Goal: Information Seeking & Learning: Understand process/instructions

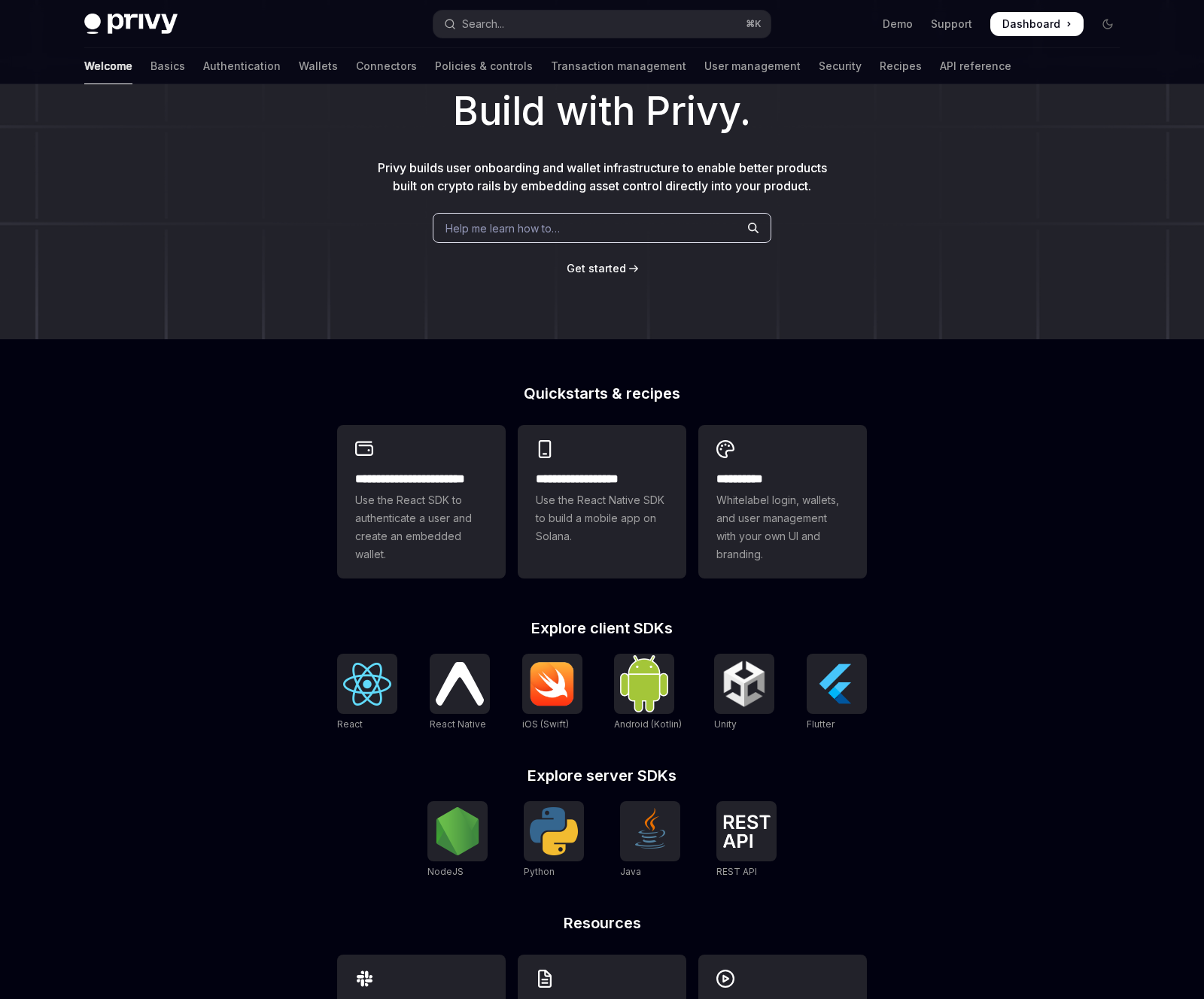
scroll to position [197, 0]
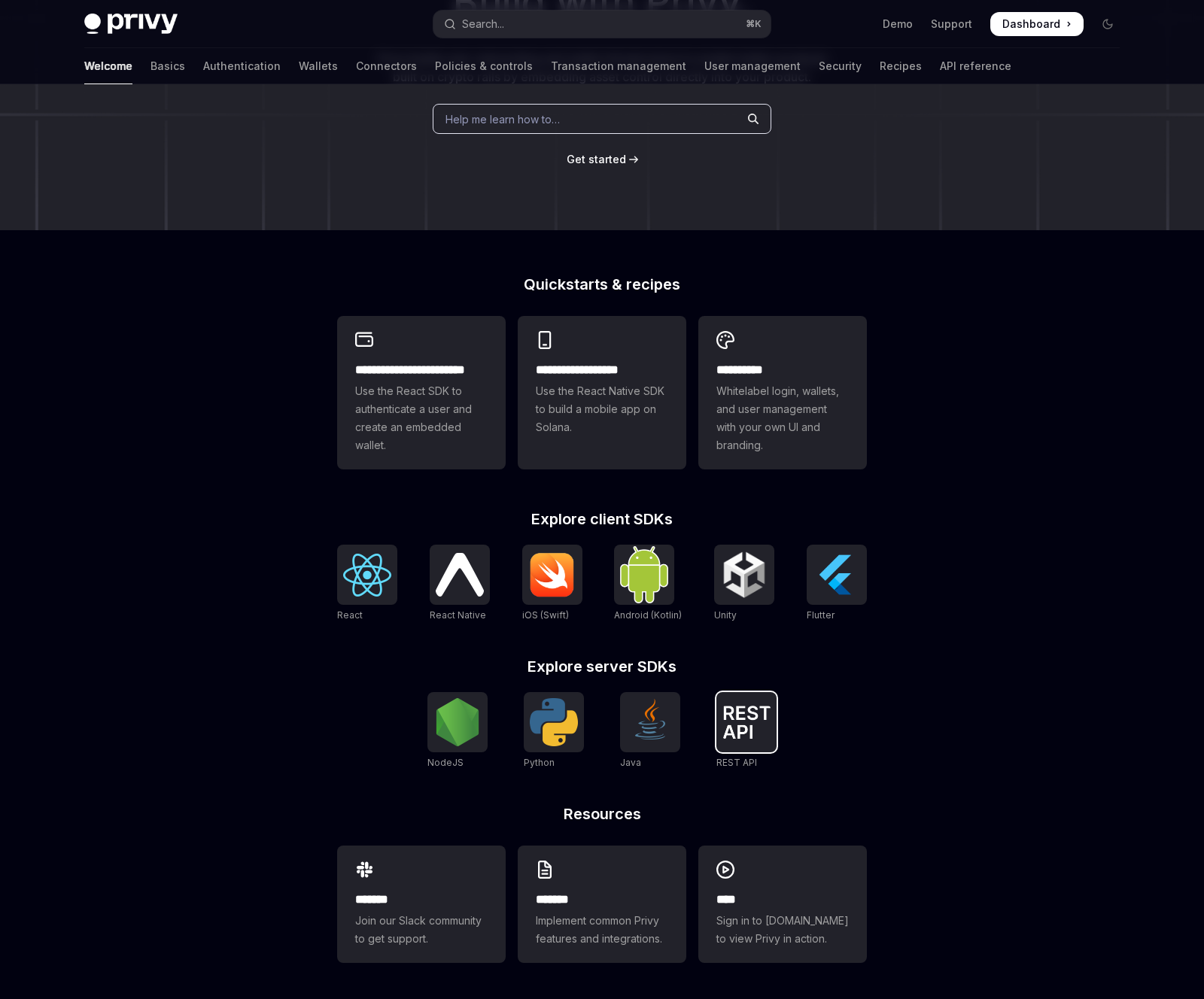
click at [764, 712] on img at bounding box center [746, 722] width 48 height 33
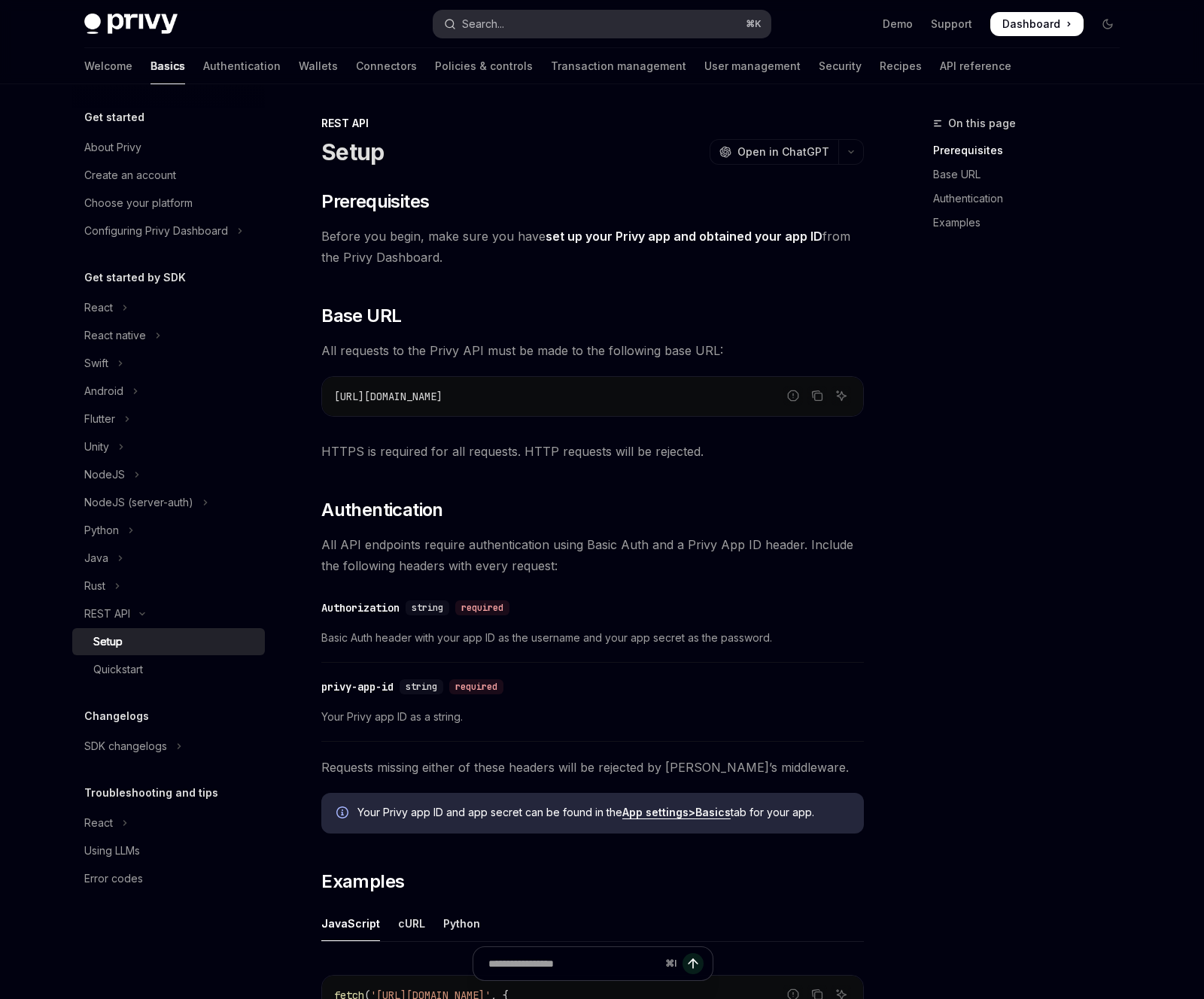
click at [565, 18] on button "Search... ⌘ K" at bounding box center [602, 24] width 337 height 27
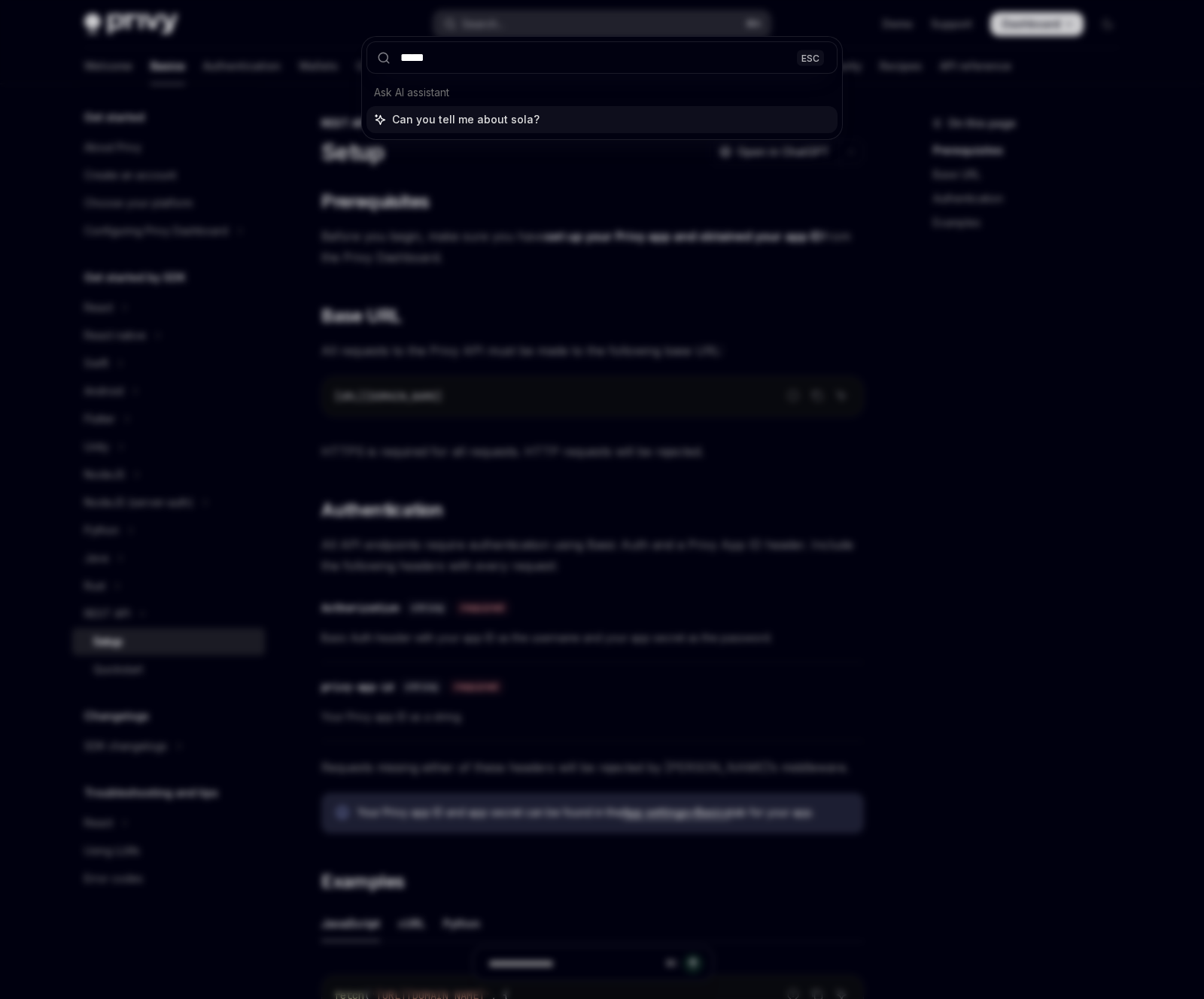
type input "******"
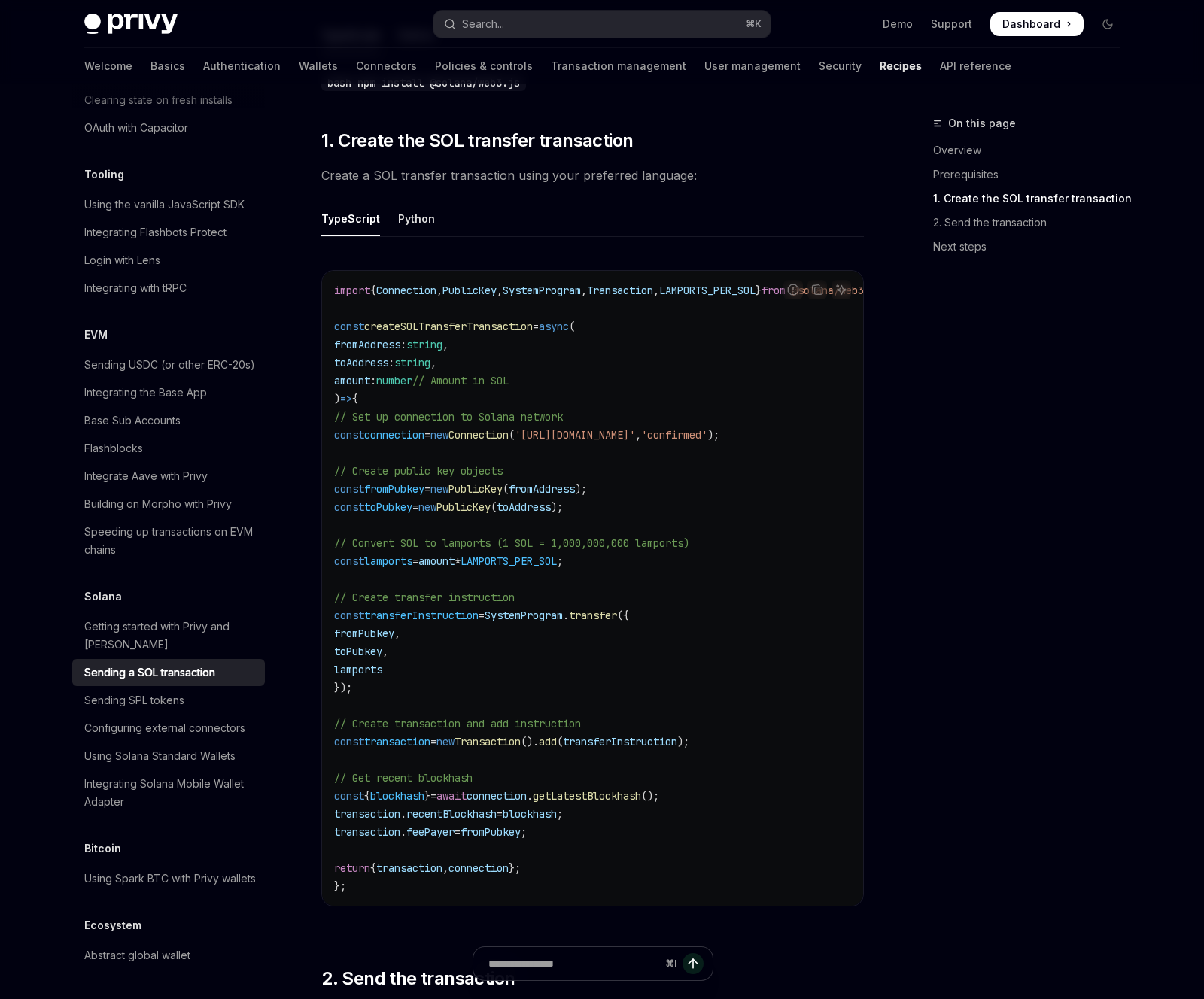
scroll to position [572, 0]
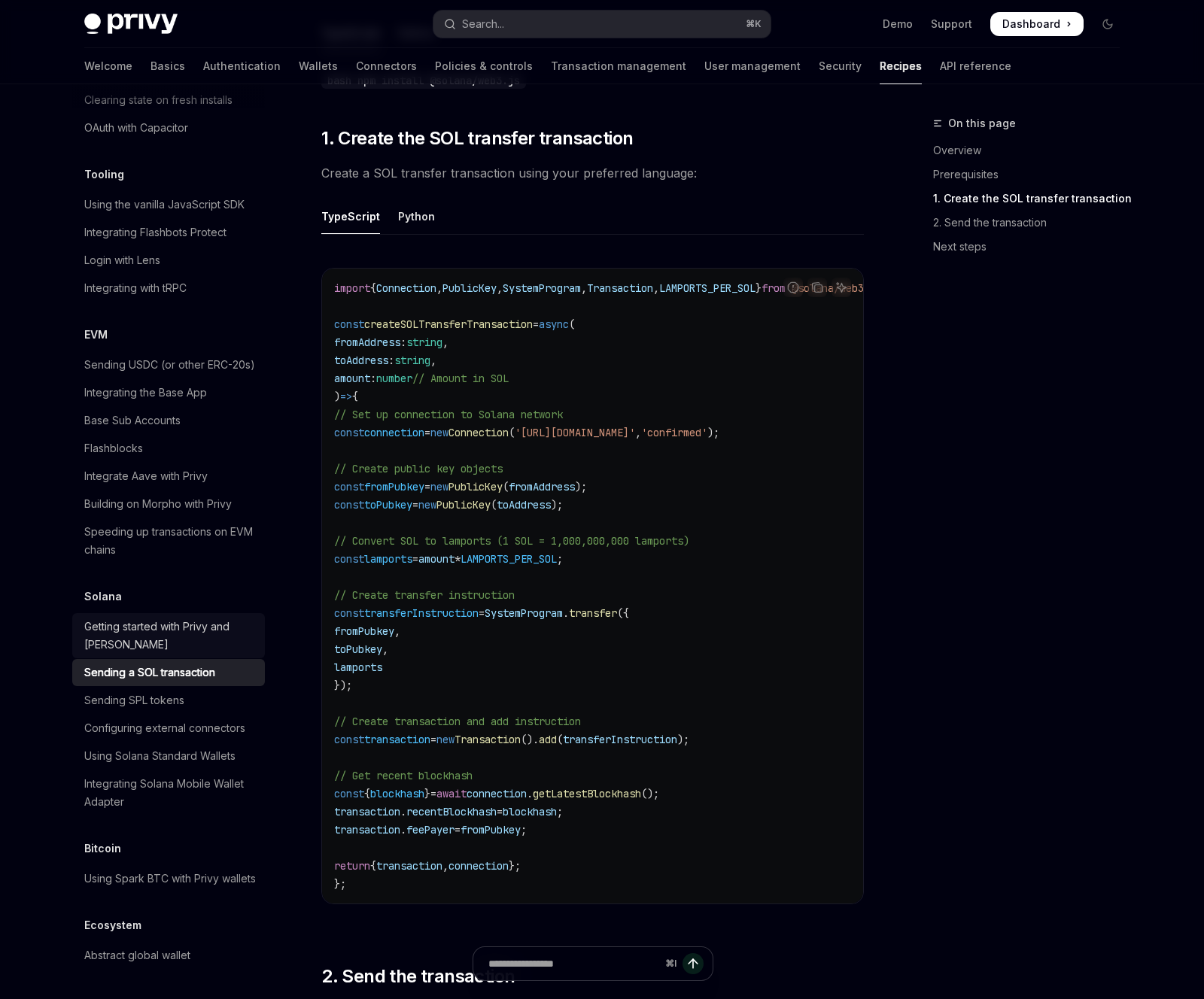
click at [184, 617] on div "Getting started with Privy and [PERSON_NAME]" at bounding box center [170, 635] width 171 height 36
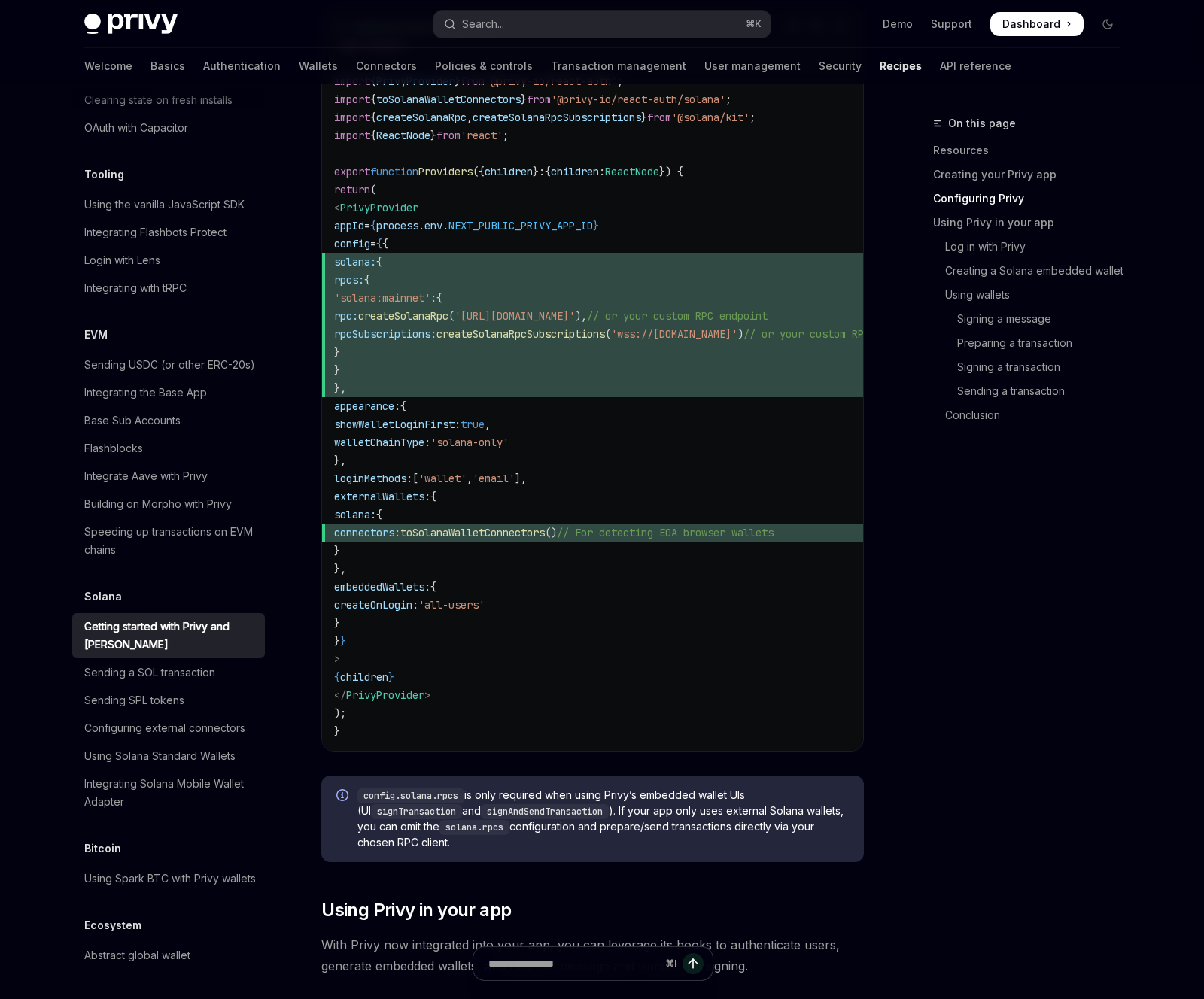
scroll to position [1394, 0]
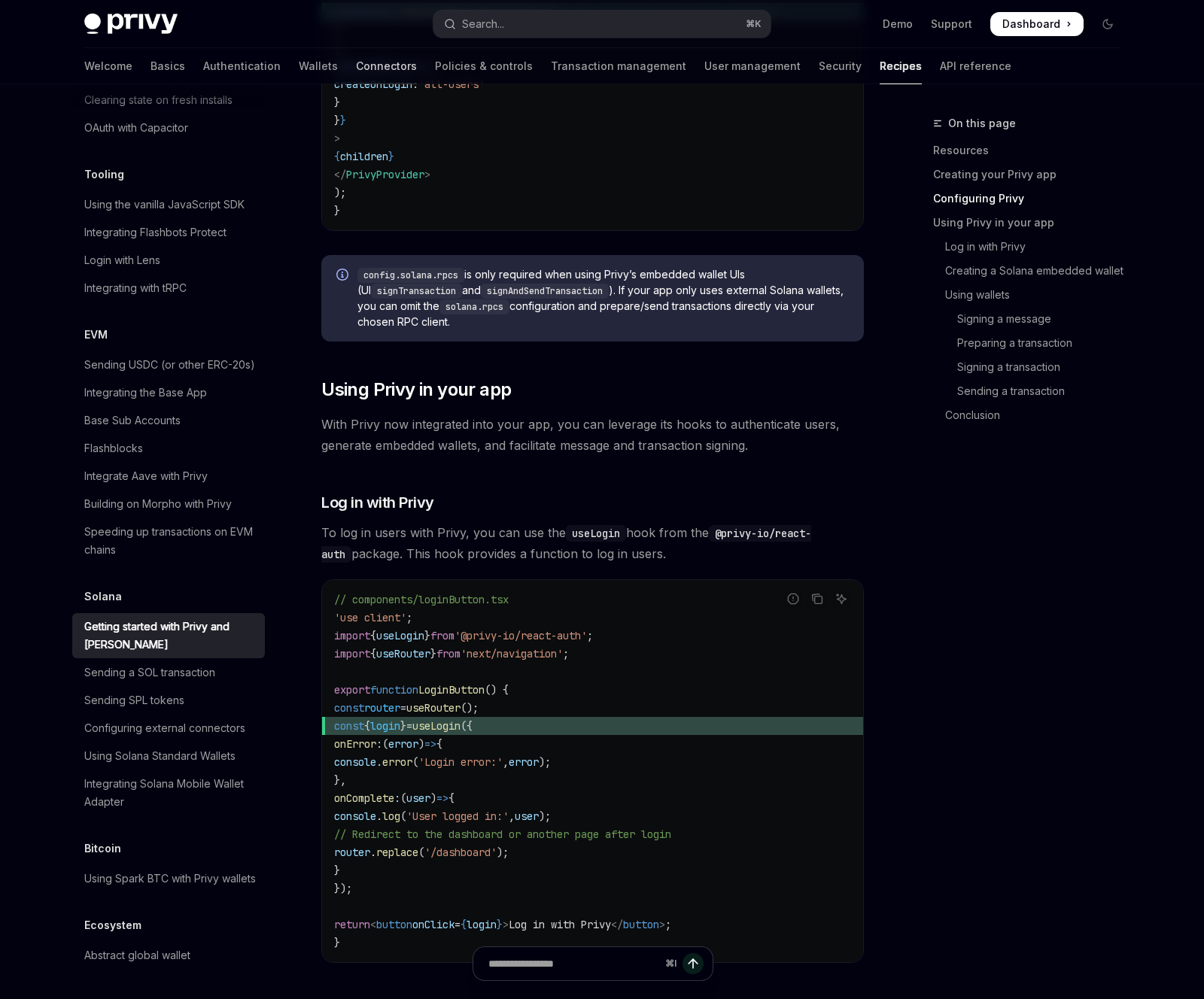
click at [356, 63] on link "Connectors" at bounding box center [387, 66] width 61 height 36
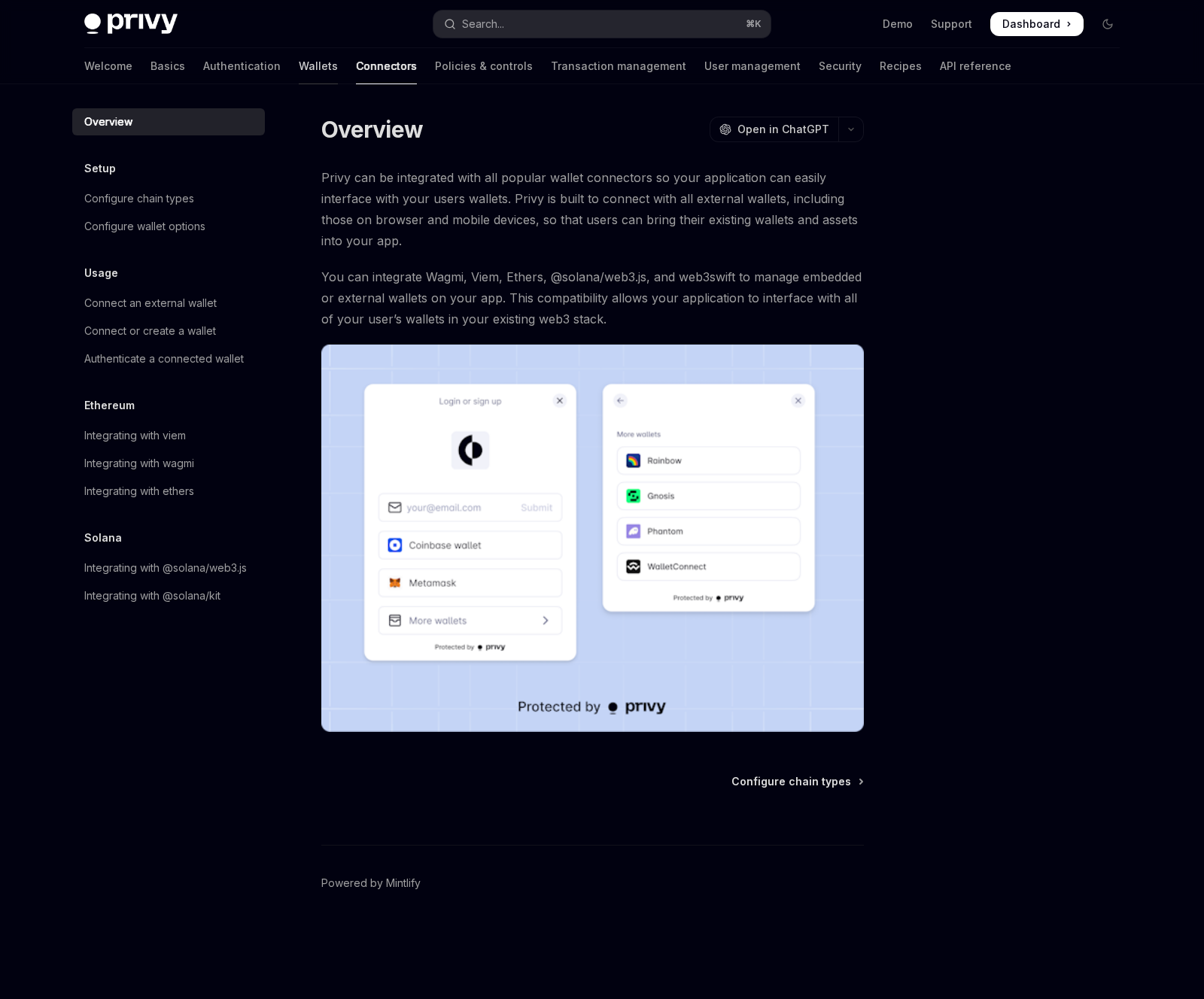
click at [299, 65] on link "Wallets" at bounding box center [319, 66] width 39 height 36
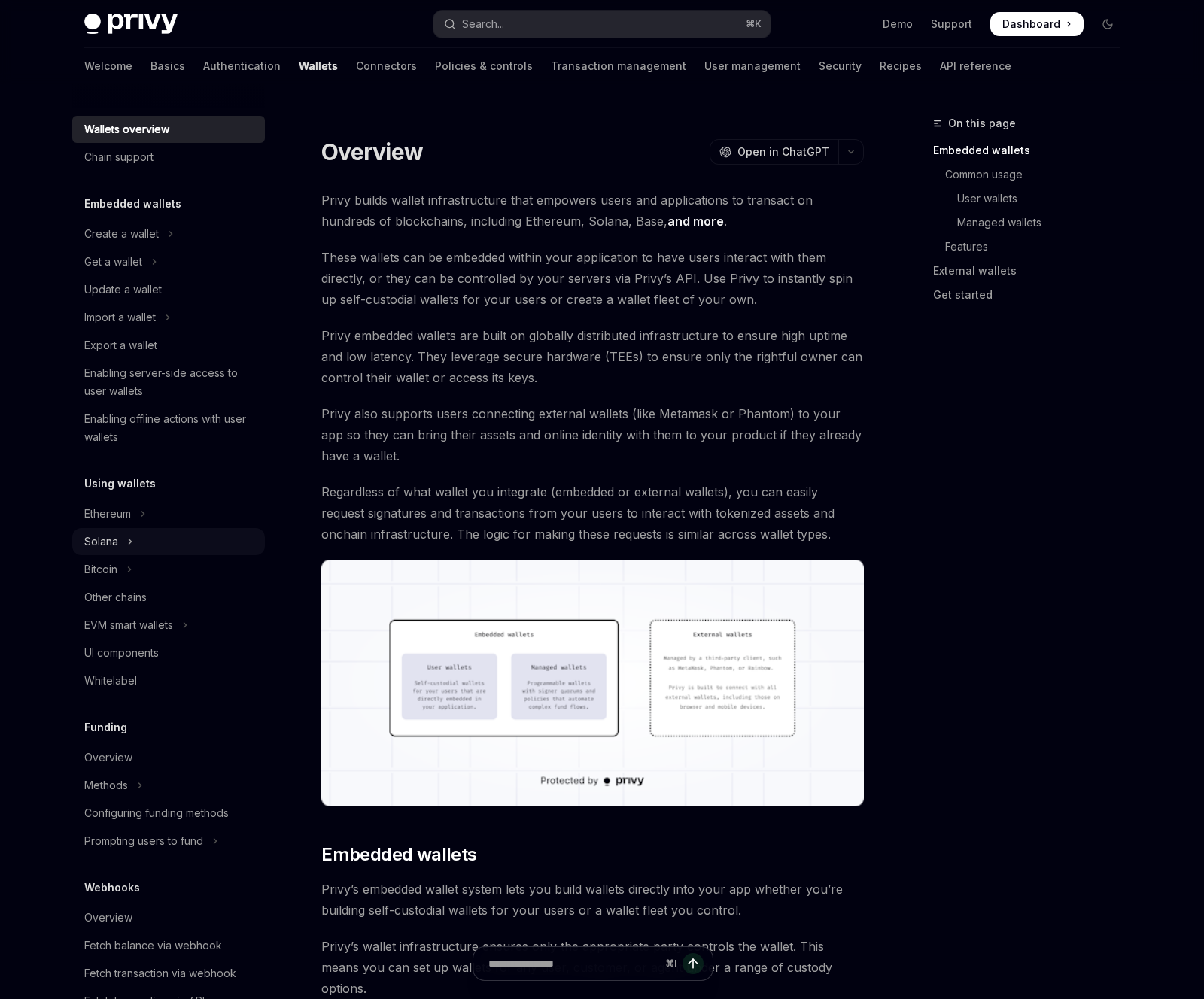
click at [115, 544] on div "Solana" at bounding box center [101, 541] width 34 height 18
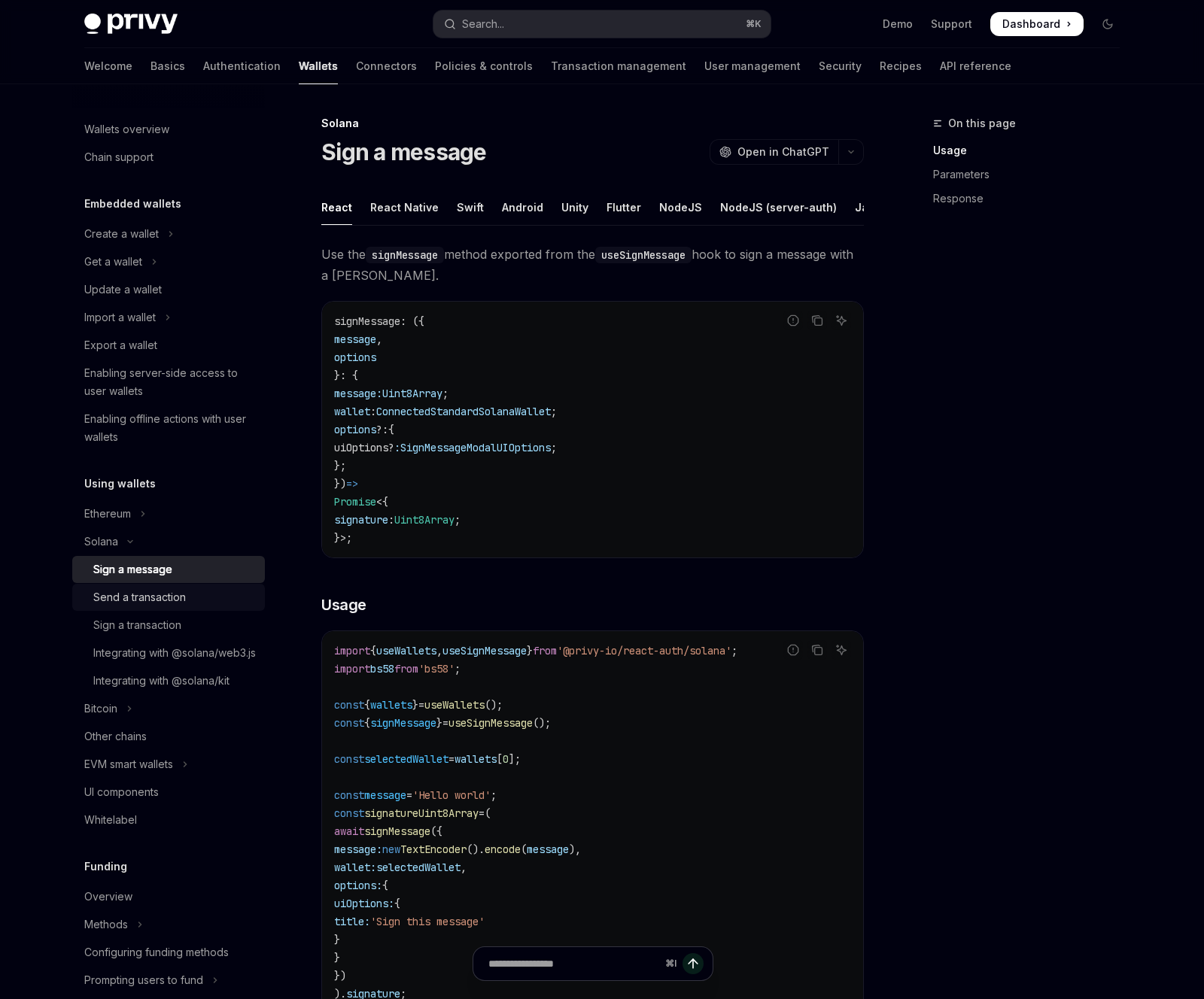
click at [202, 596] on div "Send a transaction" at bounding box center [174, 597] width 162 height 18
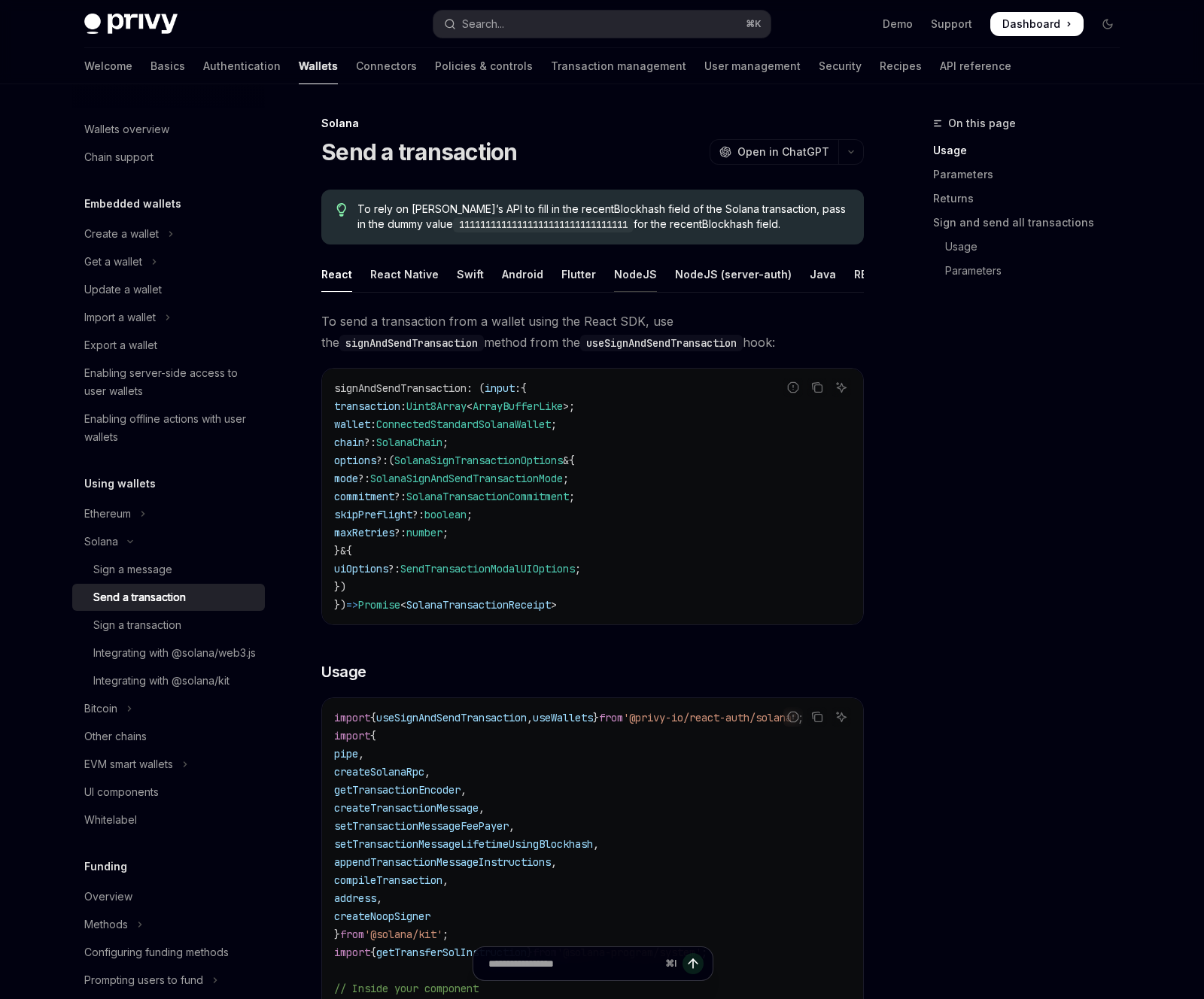
click at [625, 273] on div "NodeJS" at bounding box center [636, 273] width 43 height 35
type textarea "*"
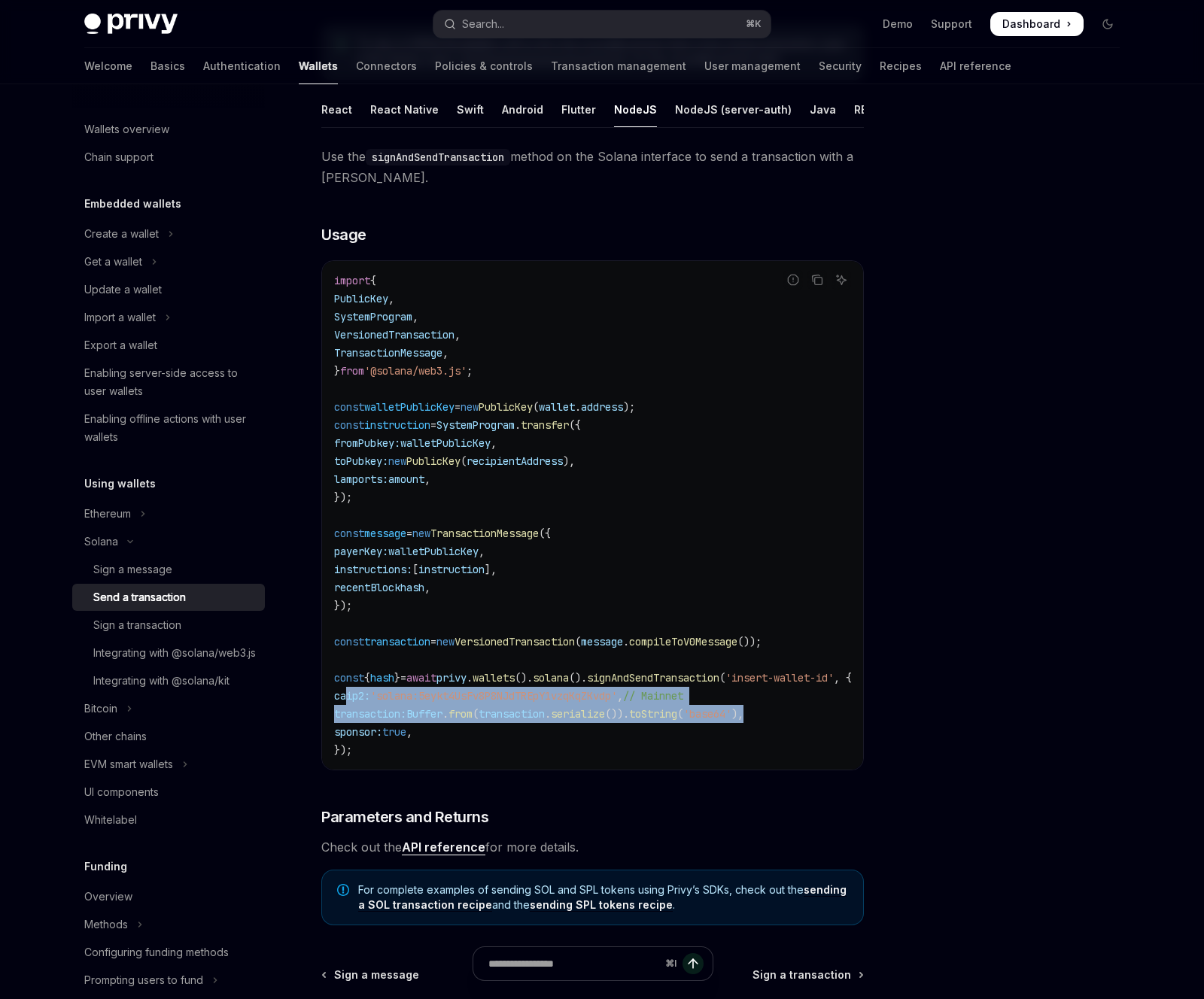
drag, startPoint x: 745, startPoint y: 709, endPoint x: 349, endPoint y: 703, distance: 396.0
click at [349, 703] on code "import { PublicKey , SystemProgram , VersionedTransaction , TransactionMessage …" at bounding box center [611, 515] width 554 height 487
drag, startPoint x: 449, startPoint y: 729, endPoint x: 347, endPoint y: 702, distance: 105.5
click at [347, 702] on code "import { PublicKey , SystemProgram , VersionedTransaction , TransactionMessage …" at bounding box center [611, 515] width 554 height 487
copy code "caip2: 'solana:5eykt4UsFv8P8NJdTREpY1vzqKqZKvdp' , // Mainnet transaction: Buff…"
